Goal: Find specific page/section

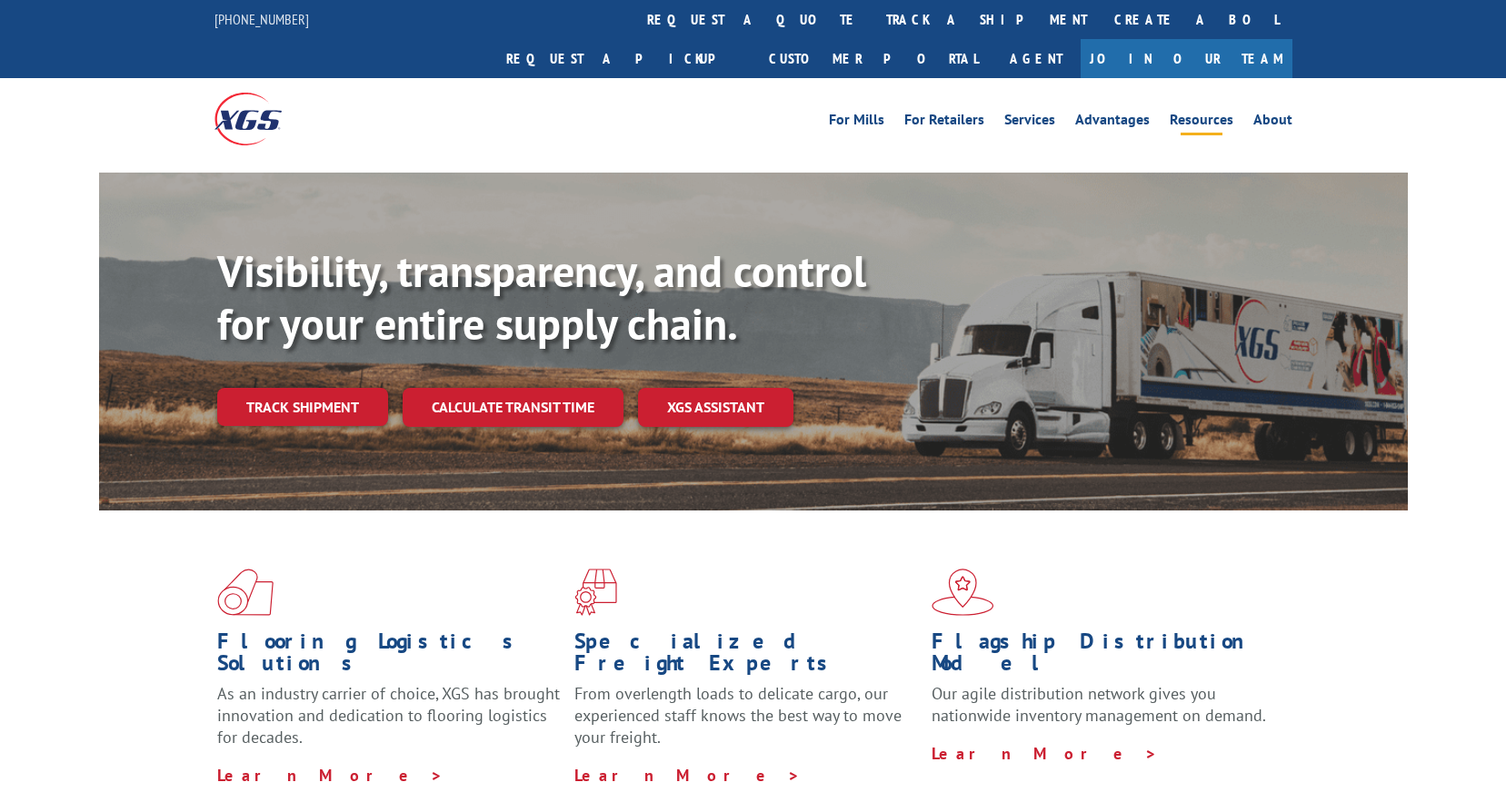
click at [1225, 113] on link "Resources" at bounding box center [1202, 123] width 64 height 20
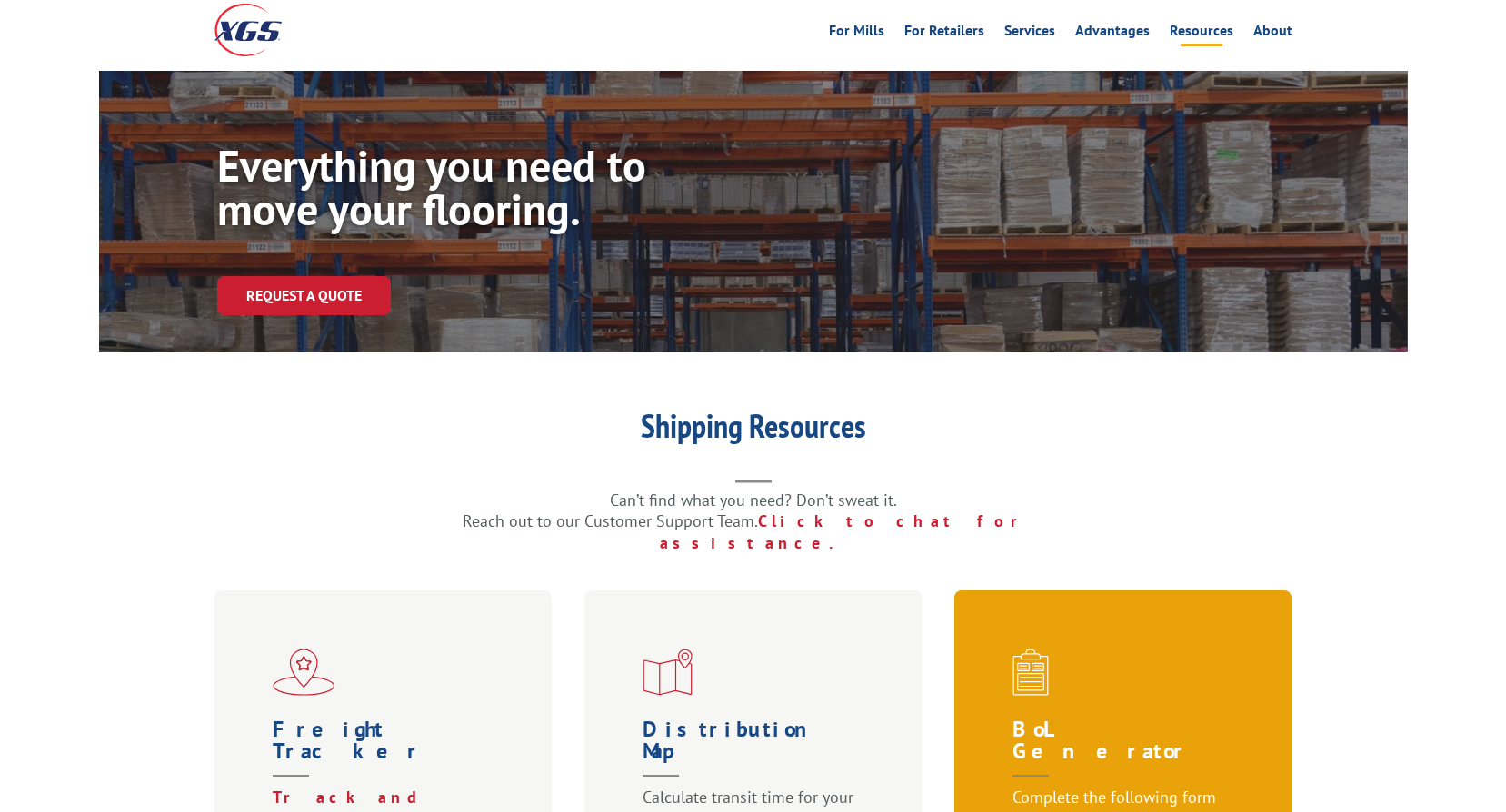
scroll to position [272, 0]
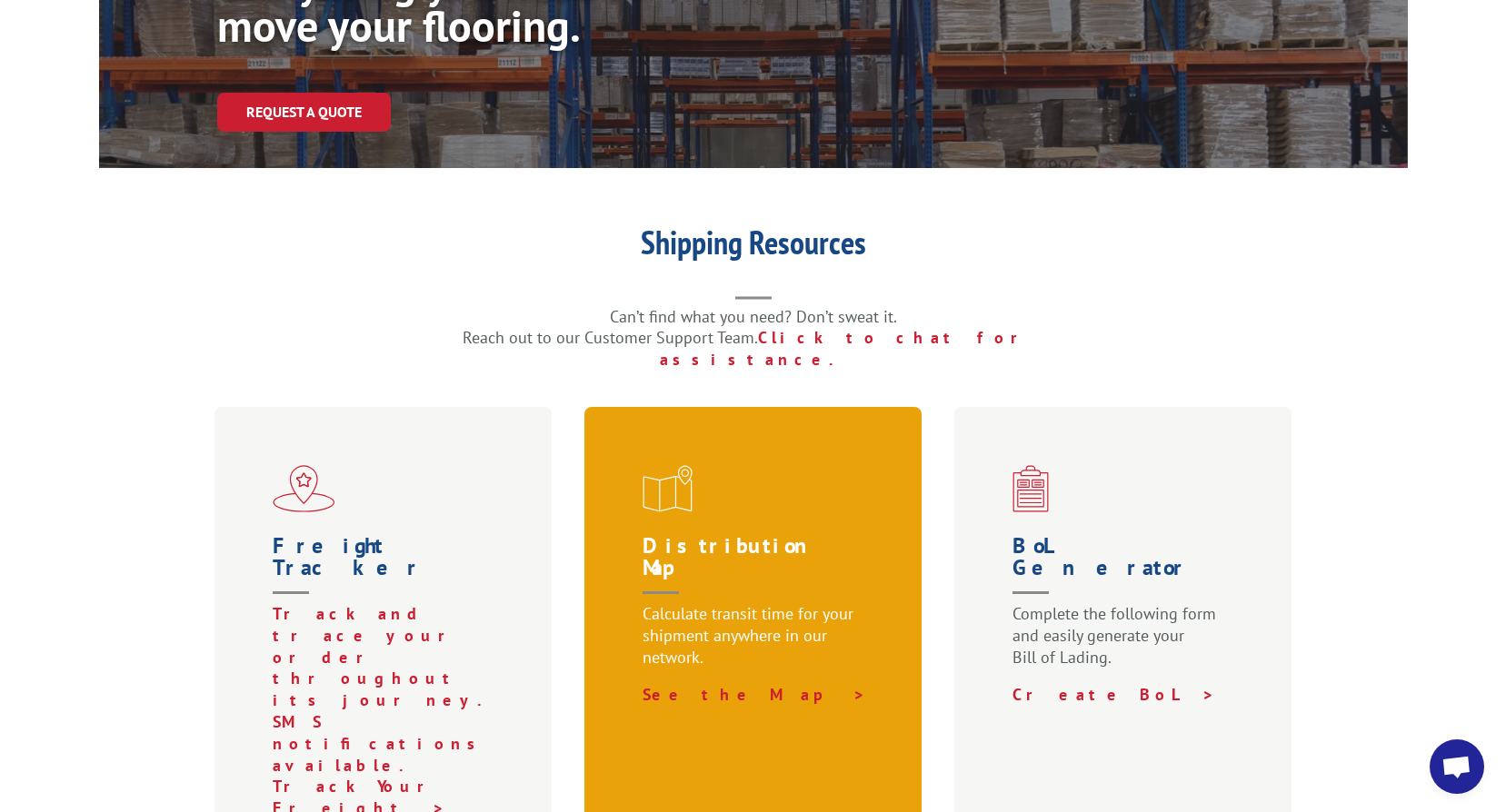
click at [748, 536] on h1 "Distribution Map" at bounding box center [757, 570] width 230 height 68
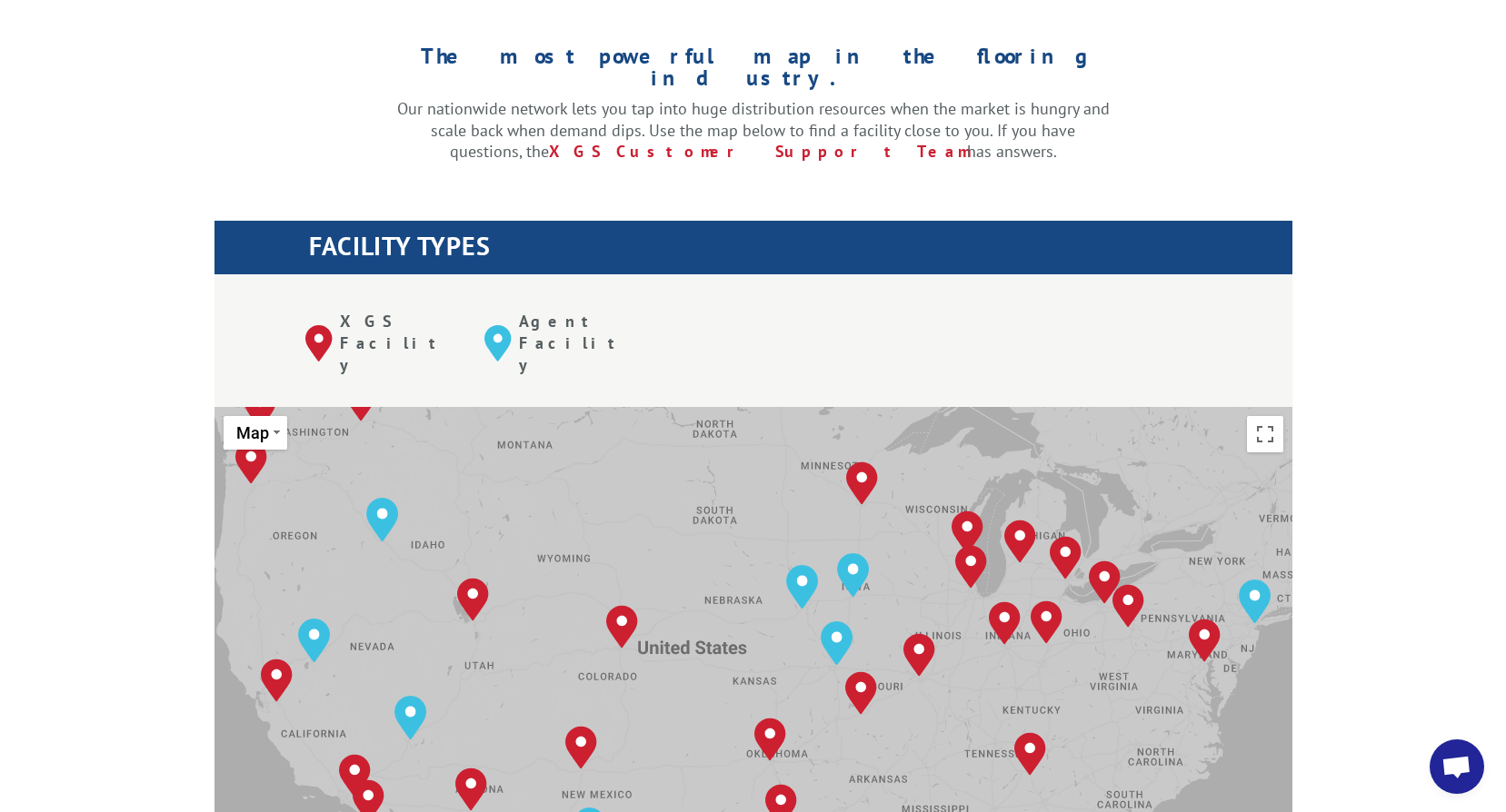
scroll to position [636, 0]
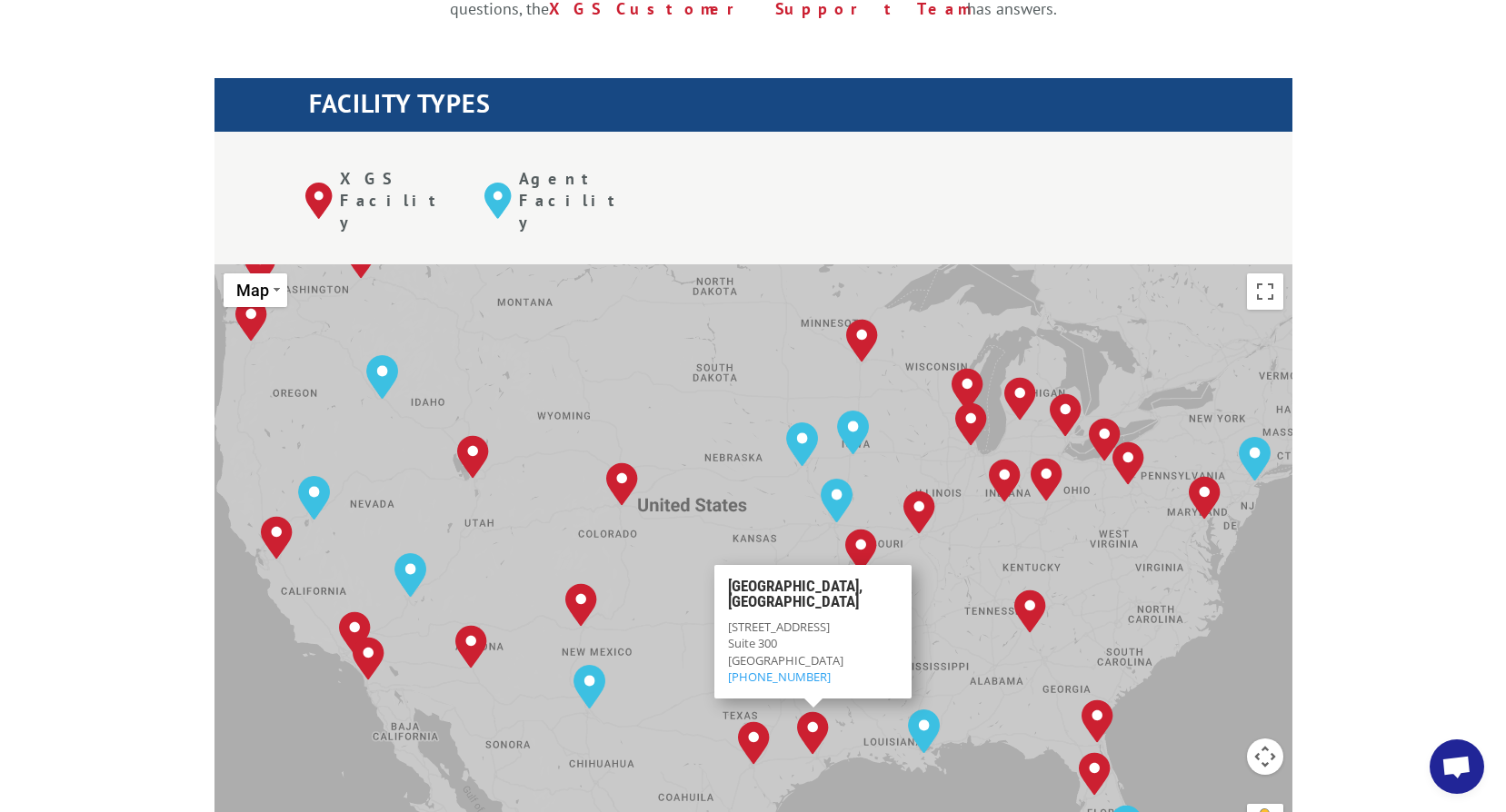
click at [819, 711] on img "Houston, TX" at bounding box center [813, 733] width 32 height 44
